Goal: Task Accomplishment & Management: Use online tool/utility

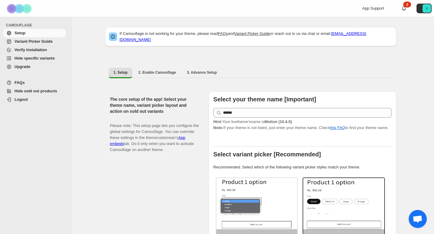
click at [43, 41] on span "Variant Picker Guide" at bounding box center [33, 41] width 38 height 5
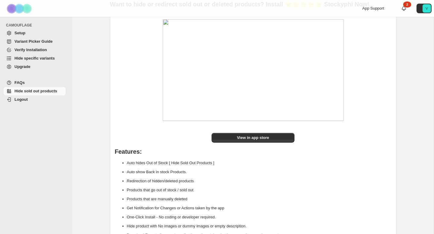
scroll to position [65, 0]
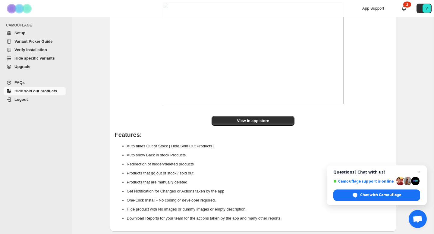
click at [26, 41] on span "Variant Picker Guide" at bounding box center [33, 41] width 38 height 5
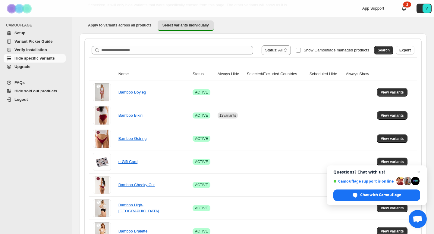
scroll to position [54, 0]
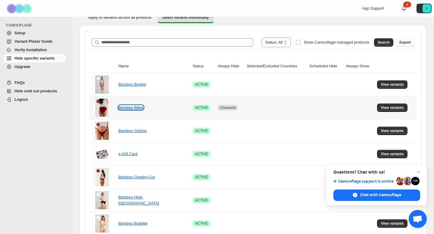
click at [136, 108] on link "Bamboo Bikini" at bounding box center [130, 107] width 25 height 5
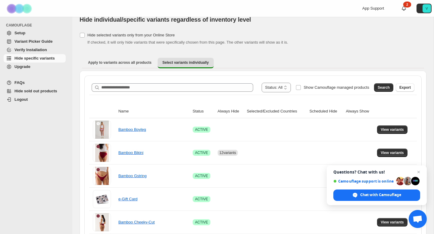
scroll to position [0, 0]
